Goal: Information Seeking & Learning: Learn about a topic

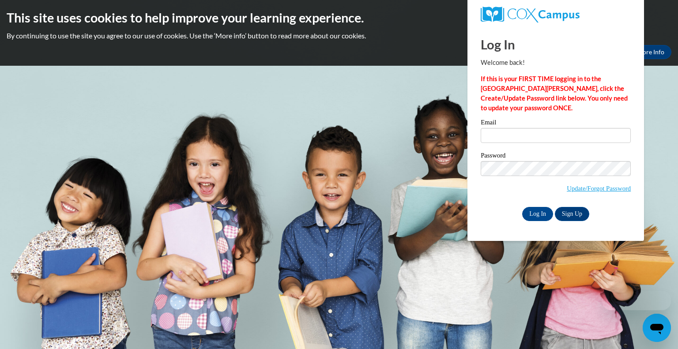
type input "[EMAIL_ADDRESS][DOMAIN_NAME]"
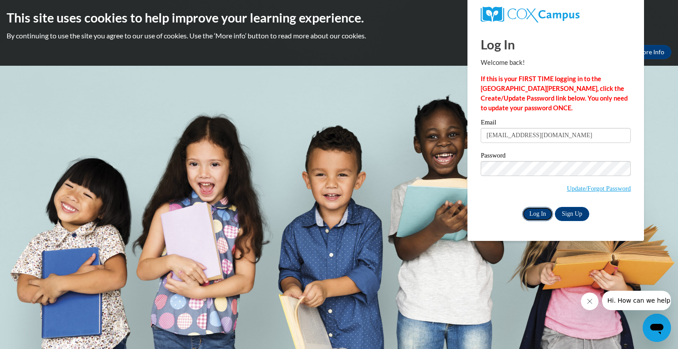
click at [533, 211] on input "Log In" at bounding box center [537, 214] width 31 height 14
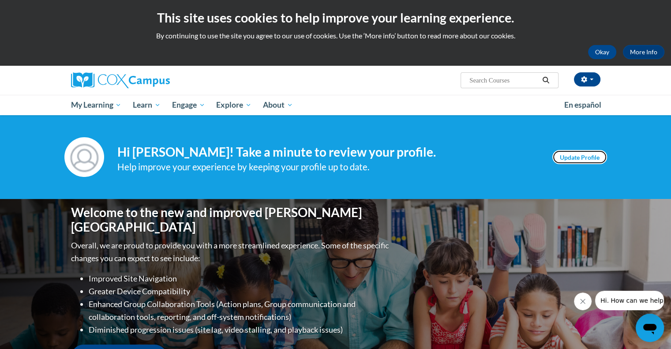
click at [563, 157] on link "Update Profile" at bounding box center [580, 157] width 55 height 14
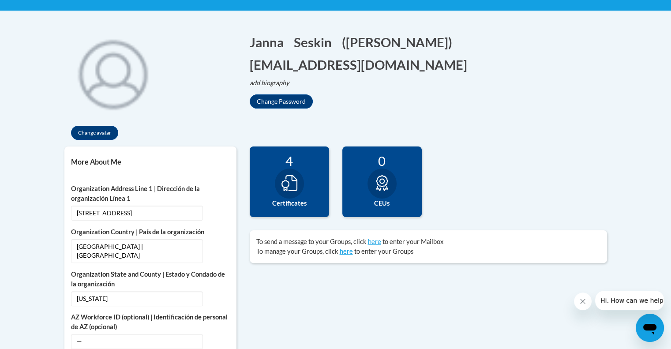
scroll to position [174, 0]
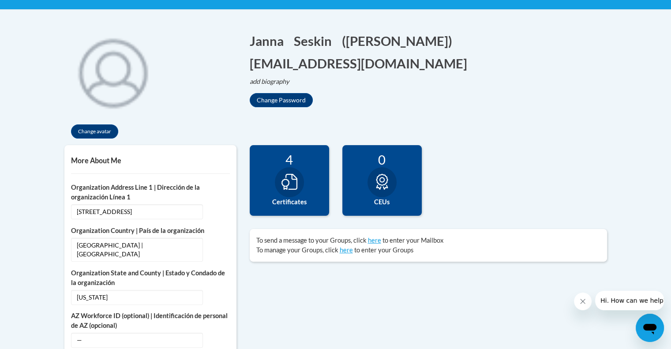
click at [290, 181] on icon at bounding box center [290, 182] width 16 height 16
click at [288, 196] on div at bounding box center [289, 182] width 29 height 30
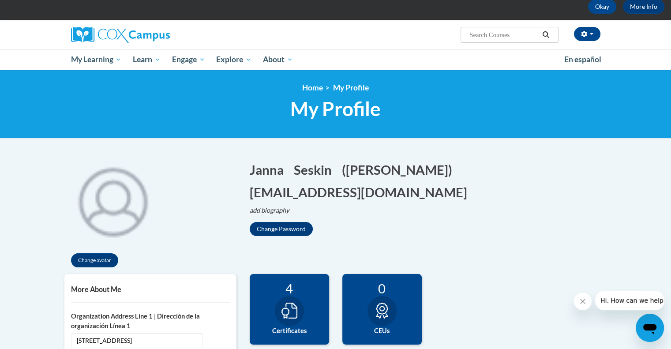
scroll to position [0, 0]
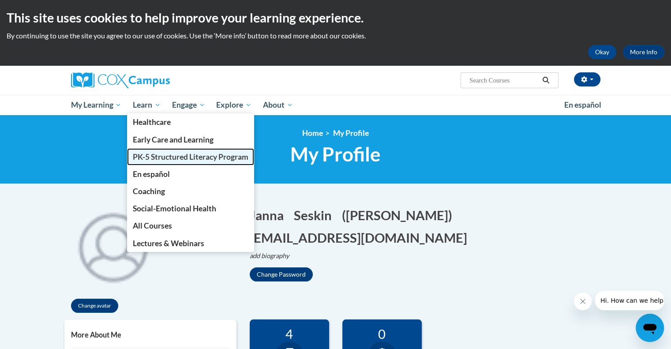
click at [146, 155] on span "PK-5 Structured Literacy Program" at bounding box center [191, 156] width 116 height 9
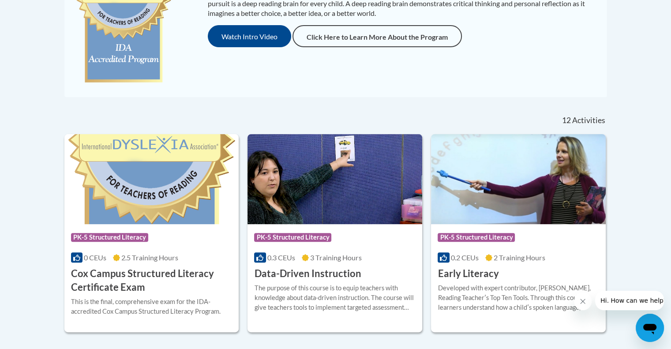
scroll to position [268, 0]
click at [138, 278] on h3 "Cox Campus Structured Literacy Certificate Exam" at bounding box center [152, 280] width 162 height 27
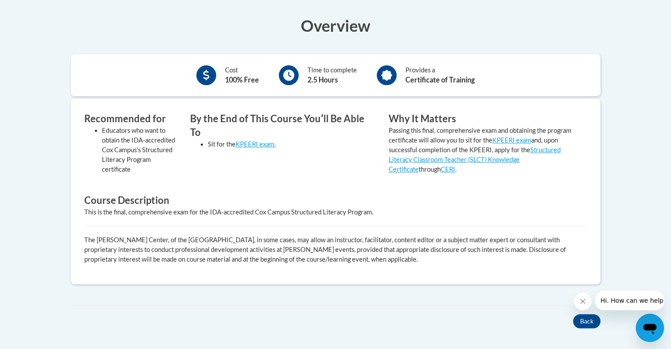
scroll to position [256, 0]
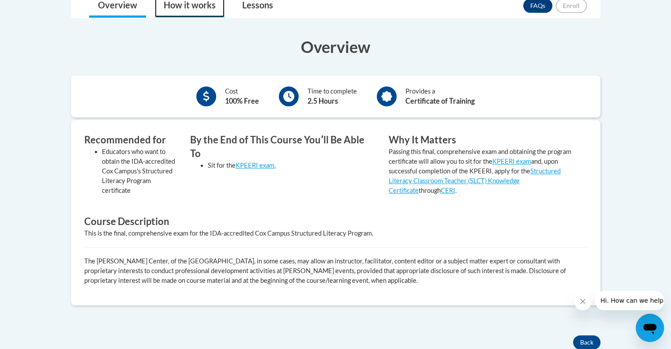
click at [182, 7] on link "How it works" at bounding box center [190, 5] width 70 height 23
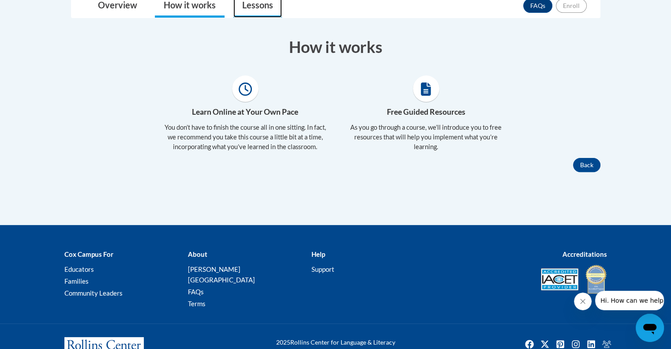
click at [248, 10] on link "Lessons" at bounding box center [257, 5] width 49 height 23
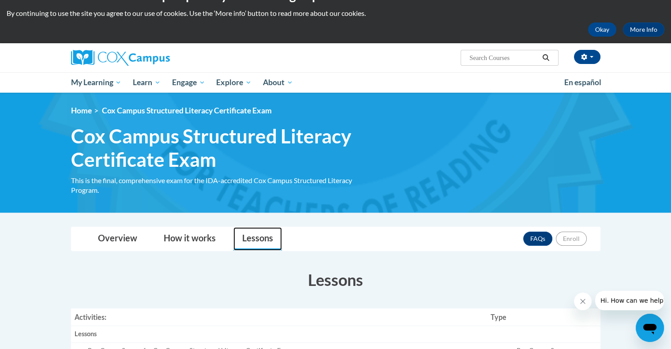
scroll to position [22, 0]
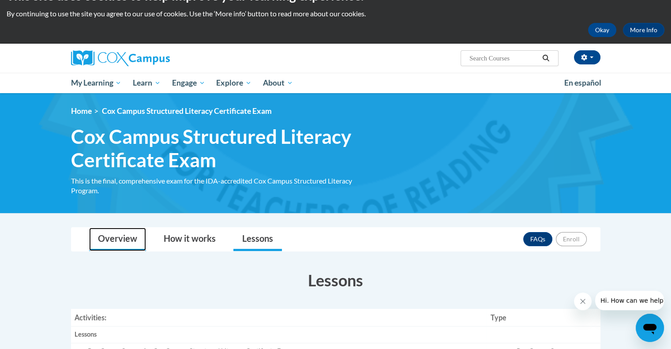
click at [110, 244] on link "Overview" at bounding box center [117, 239] width 57 height 23
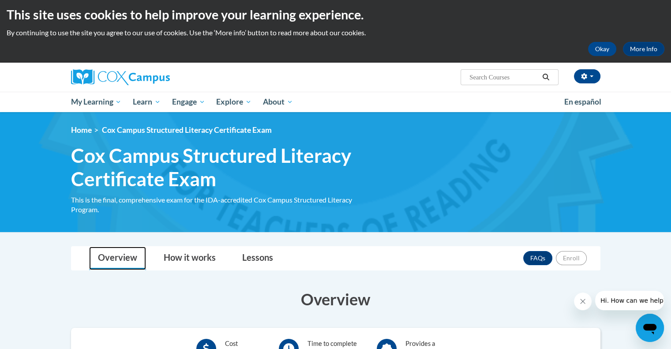
scroll to position [0, 0]
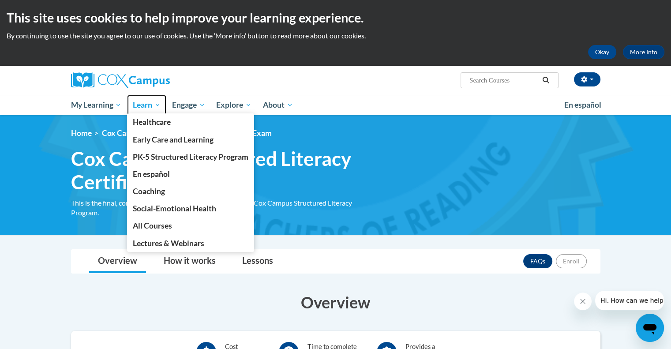
click at [147, 107] on span "Learn" at bounding box center [147, 105] width 28 height 11
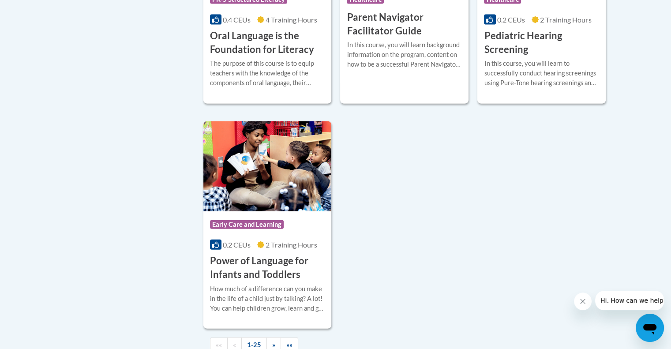
scroll to position [1995, 0]
